Goal: Task Accomplishment & Management: Manage account settings

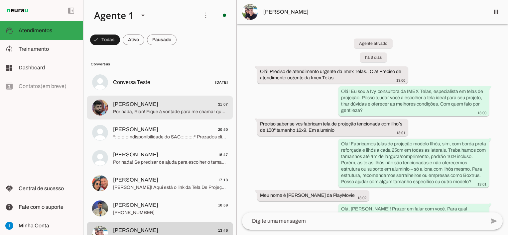
scroll to position [33, 0]
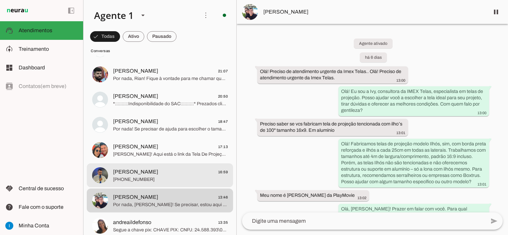
click at [172, 168] on span "[PERSON_NAME] 16:59" at bounding box center [170, 172] width 115 height 8
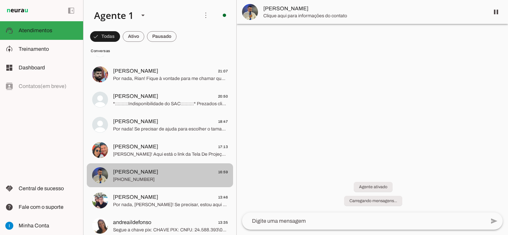
scroll to position [1050, 0]
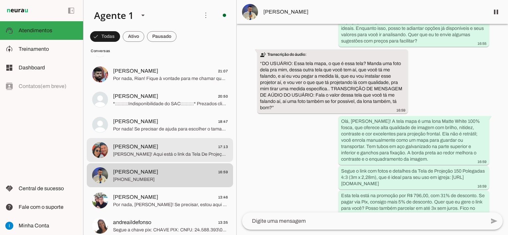
click at [150, 150] on span "[PERSON_NAME]" at bounding box center [135, 147] width 45 height 8
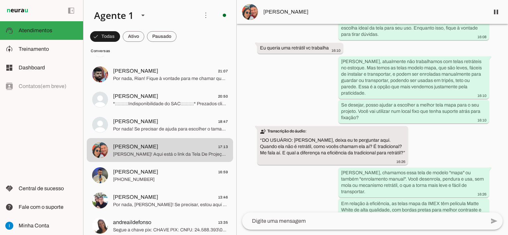
scroll to position [205, 0]
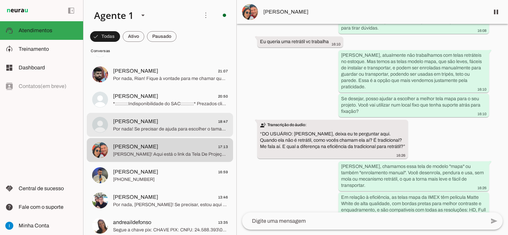
click at [187, 123] on span "[PERSON_NAME] 18:47" at bounding box center [170, 122] width 115 height 8
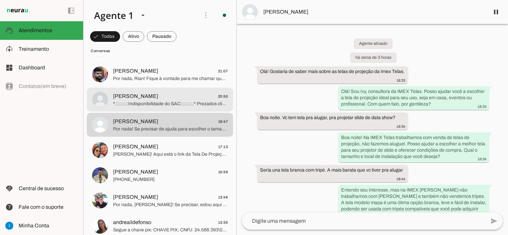
click at [151, 97] on span "[PERSON_NAME]" at bounding box center [135, 96] width 45 height 8
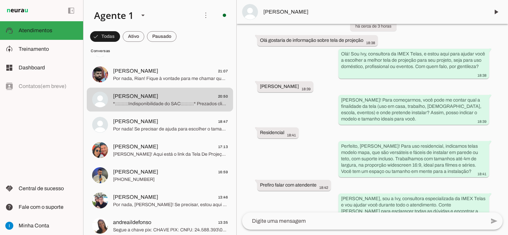
scroll to position [38, 0]
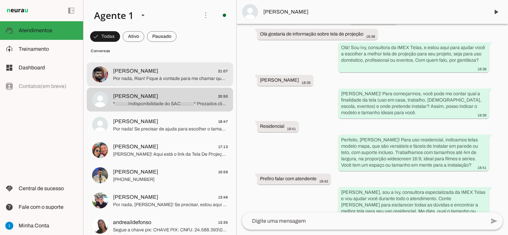
click at [174, 79] on span "Por nada, Rian! Fique à vontade para me chamar quando quiser continuar ou escla…" at bounding box center [170, 78] width 115 height 7
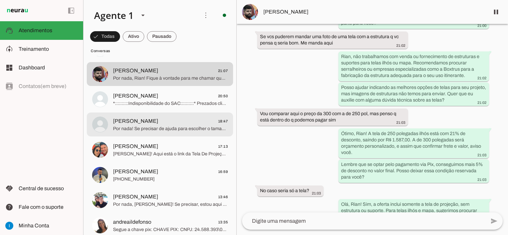
scroll to position [66, 0]
